Goal: Find contact information: Find contact information

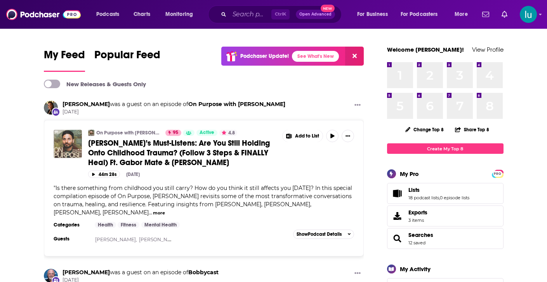
click at [325, 10] on span "New" at bounding box center [328, 8] width 14 height 7
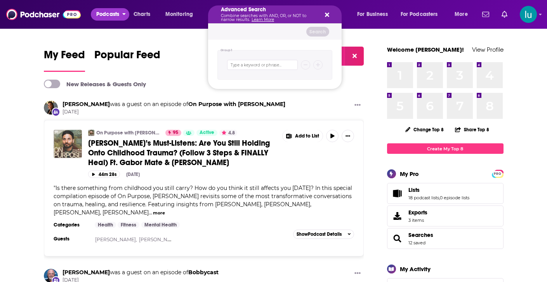
click at [102, 11] on span "Podcasts" at bounding box center [107, 14] width 23 height 11
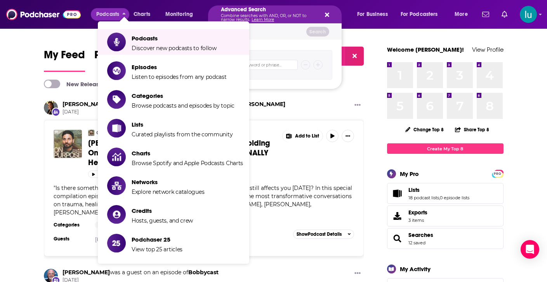
click at [329, 11] on div "Advanced Search Combine searches with AND, OR, or NOT to narrow results. Learn …" at bounding box center [275, 14] width 134 height 18
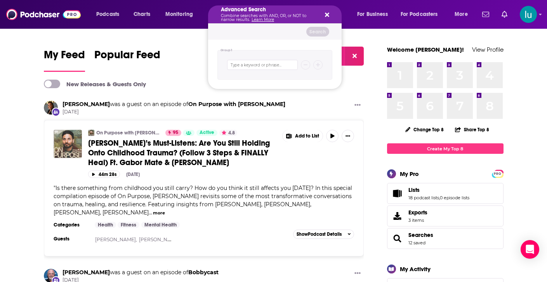
click at [326, 15] on icon "Search podcasts, credits, & more..." at bounding box center [327, 15] width 4 height 6
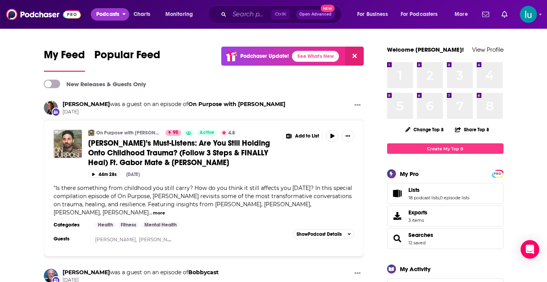
click at [106, 14] on span "Podcasts" at bounding box center [107, 14] width 23 height 11
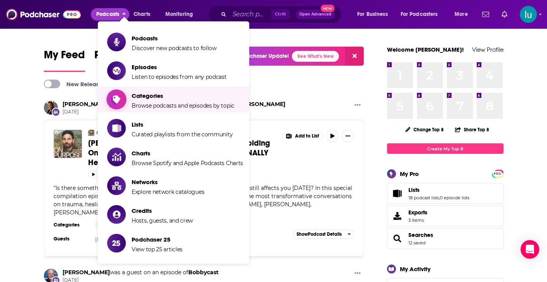
click at [154, 101] on span "Categories Browse podcasts and episodes by topic" at bounding box center [183, 99] width 103 height 19
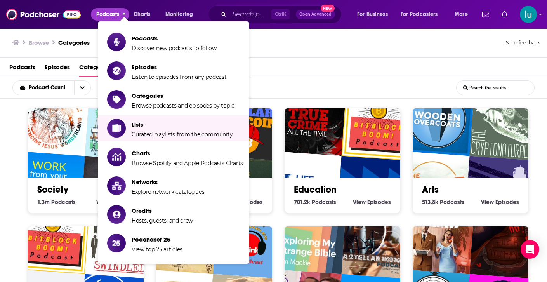
click at [301, 78] on div "Podcast Count List Search Input Search the results..." at bounding box center [273, 87] width 547 height 21
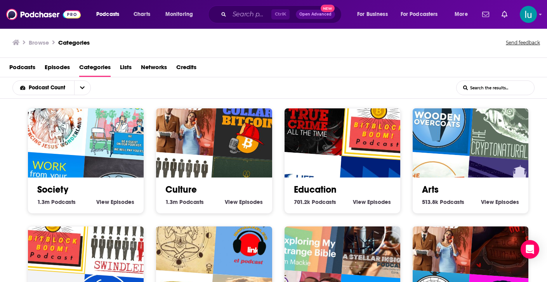
click at [35, 205] on div "Society 1.3m Society Podcasts View Society Episodes" at bounding box center [85, 192] width 103 height 30
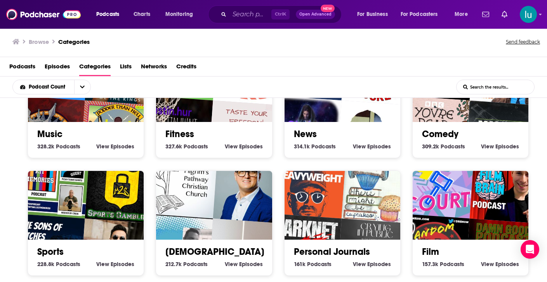
scroll to position [345, 0]
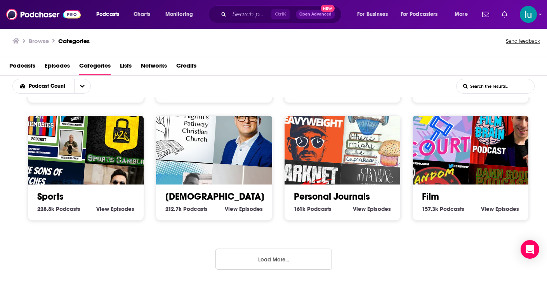
click at [260, 258] on button "Load More..." at bounding box center [273, 258] width 116 height 21
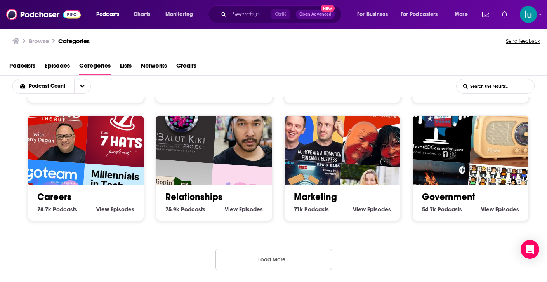
scroll to position [816, 0]
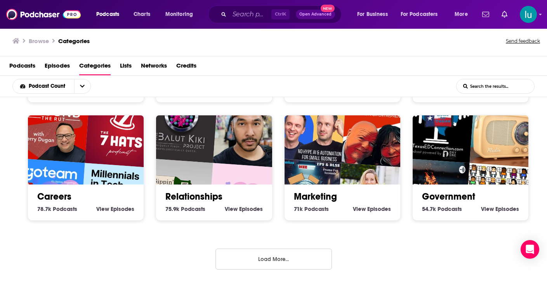
click at [199, 148] on img "The Balut Kiki Project" at bounding box center [181, 126] width 74 height 74
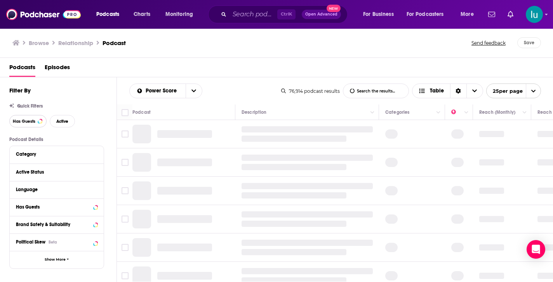
click at [28, 120] on span "Has Guests" at bounding box center [24, 121] width 23 height 4
click at [57, 120] on span "Active" at bounding box center [62, 121] width 12 height 4
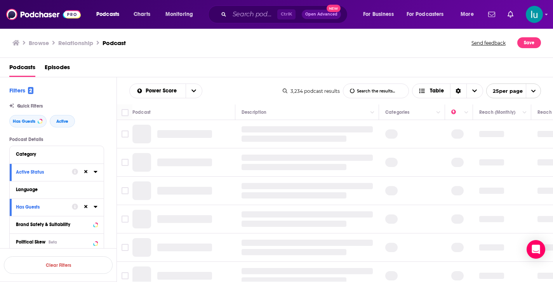
click at [368, 90] on input "List Search Input" at bounding box center [375, 91] width 65 height 14
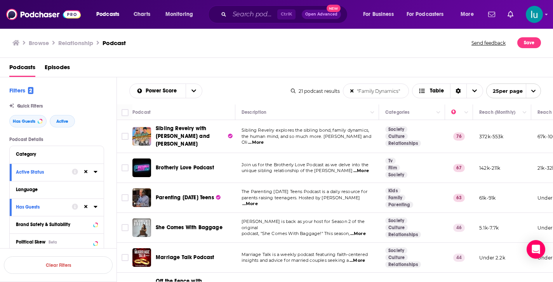
type input ""Family Dynamics""
click at [264, 139] on span "...More" at bounding box center [256, 142] width 16 height 6
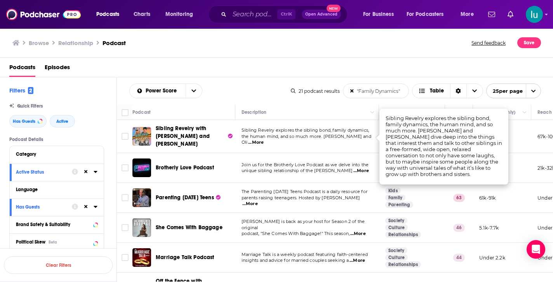
click at [362, 169] on span "...More" at bounding box center [361, 171] width 16 height 6
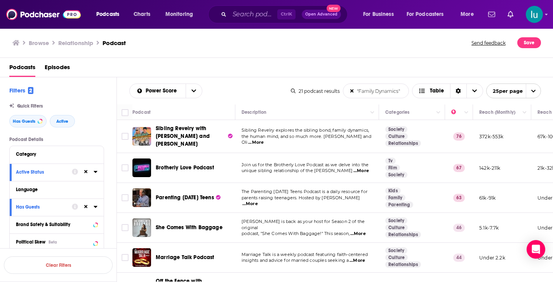
click at [362, 231] on span "...More" at bounding box center [358, 234] width 16 height 6
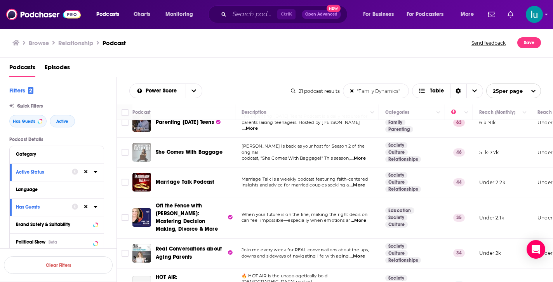
scroll to position [78, 0]
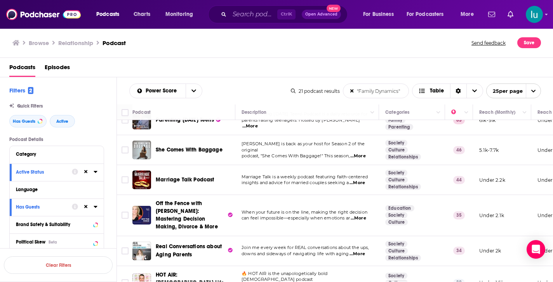
click at [363, 215] on span "...More" at bounding box center [359, 218] width 16 height 6
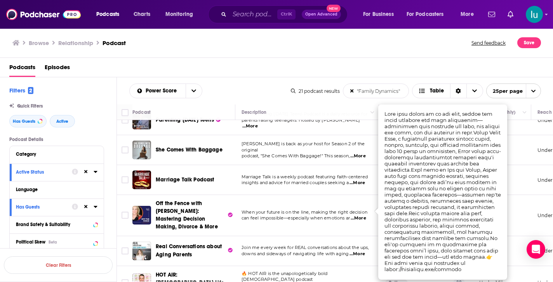
click at [208, 250] on td "Real Conversations about Aging Parents" at bounding box center [183, 251] width 103 height 30
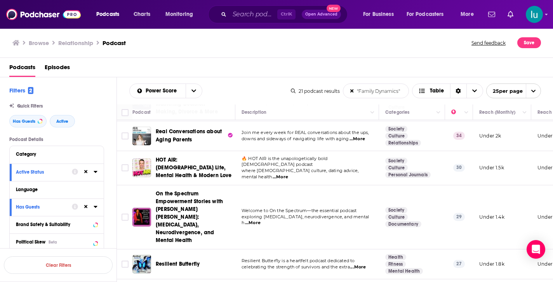
scroll to position [202, 0]
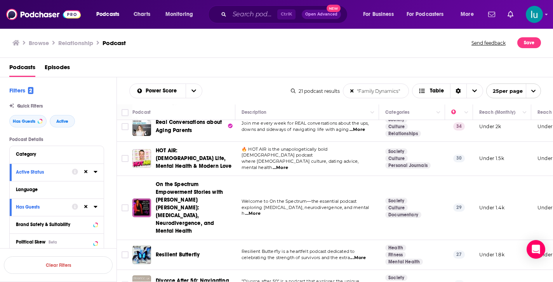
click at [363, 255] on span "...More" at bounding box center [358, 258] width 16 height 6
click at [123, 204] on td at bounding box center [125, 208] width 16 height 64
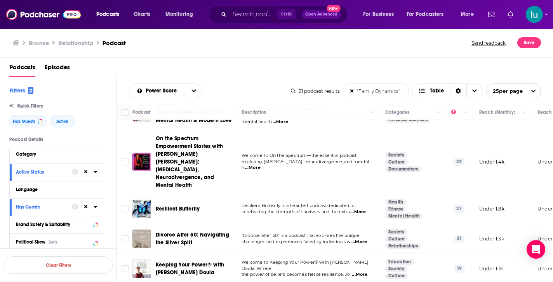
scroll to position [248, 0]
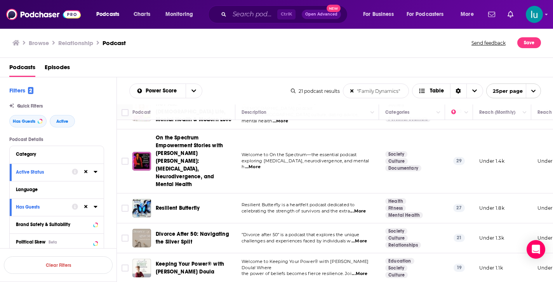
click at [361, 271] on span "...More" at bounding box center [360, 274] width 16 height 6
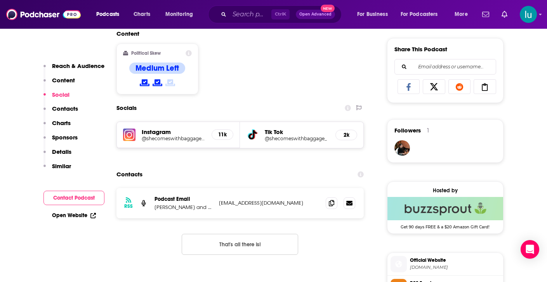
scroll to position [497, 0]
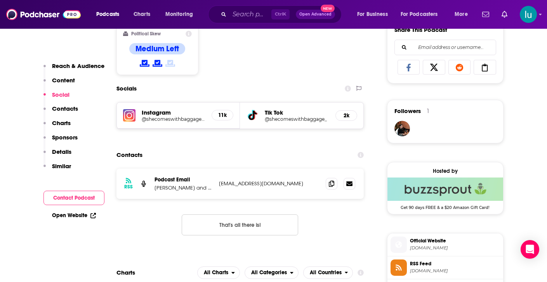
drag, startPoint x: 308, startPoint y: 185, endPoint x: 214, endPoint y: 183, distance: 93.6
click at [216, 182] on div "RSS Podcast Email [PERSON_NAME] and [PERSON_NAME] [EMAIL_ADDRESS][DOMAIN_NAME] …" at bounding box center [240, 183] width 248 height 30
copy p "[EMAIL_ADDRESS][DOMAIN_NAME]"
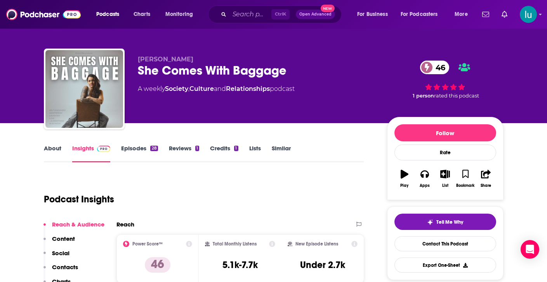
scroll to position [0, 0]
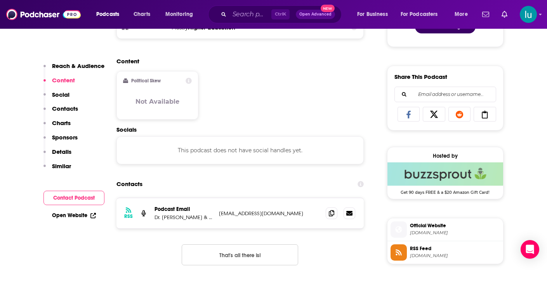
scroll to position [466, 0]
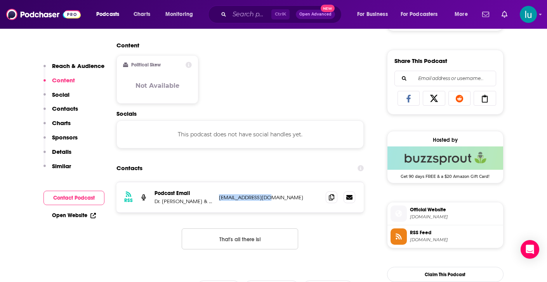
drag, startPoint x: 270, startPoint y: 196, endPoint x: 219, endPoint y: 201, distance: 51.5
click at [214, 200] on div "RSS Podcast Email Dr. Andrew Rosen & Dr. David Gross info@stellamix.com info@st…" at bounding box center [240, 197] width 248 height 30
copy div "avid Gross info@stellamix.com"
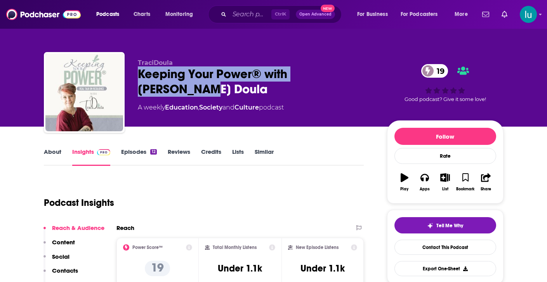
drag, startPoint x: 362, startPoint y: 74, endPoint x: 133, endPoint y: 85, distance: 228.9
click at [134, 84] on div "TraciDoula Keeping Your Power® with Traci Doula 19 A weekly Education , Society…" at bounding box center [274, 94] width 460 height 84
copy h2 "Keeping Your Power® with [PERSON_NAME] Doula"
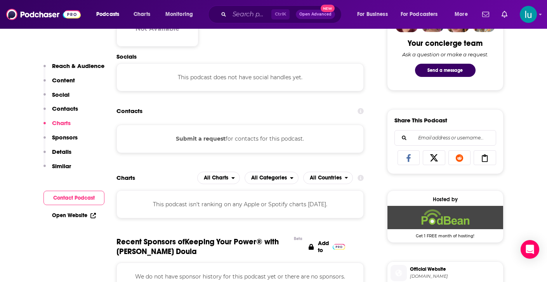
scroll to position [404, 0]
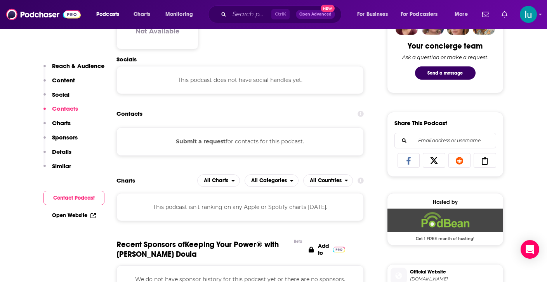
click at [199, 142] on button "Submit a request" at bounding box center [201, 141] width 50 height 9
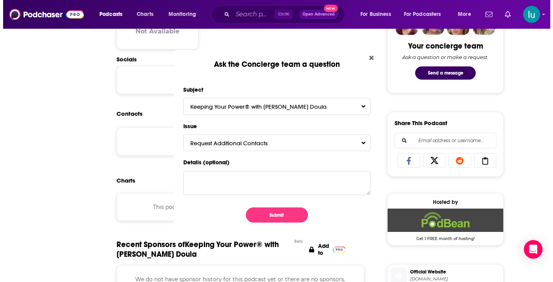
scroll to position [0, 0]
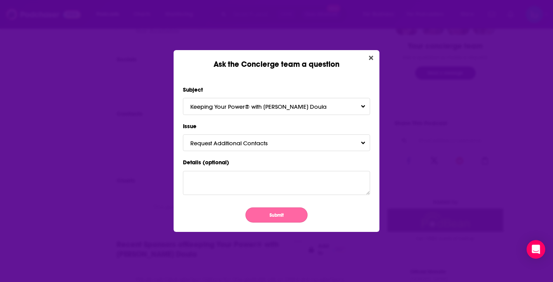
click at [272, 213] on button "Submit" at bounding box center [276, 214] width 62 height 15
